Goal: Transaction & Acquisition: Book appointment/travel/reservation

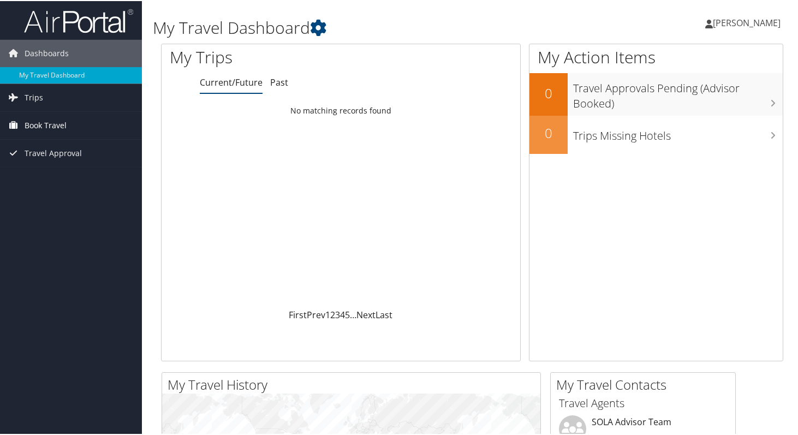
click at [50, 127] on span "Book Travel" at bounding box center [46, 124] width 42 height 27
click at [55, 159] on link "Book/Manage Online Trips" at bounding box center [71, 162] width 142 height 16
click at [65, 166] on link "Book/Manage Online Trips" at bounding box center [71, 162] width 142 height 16
